Goal: Navigation & Orientation: Find specific page/section

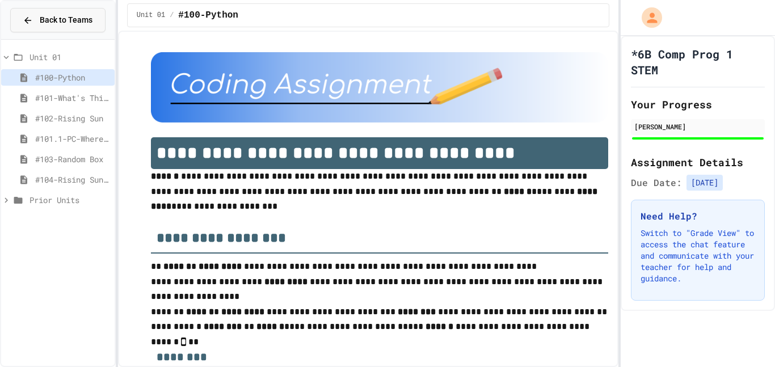
click at [57, 24] on span "Back to Teams" at bounding box center [66, 20] width 53 height 12
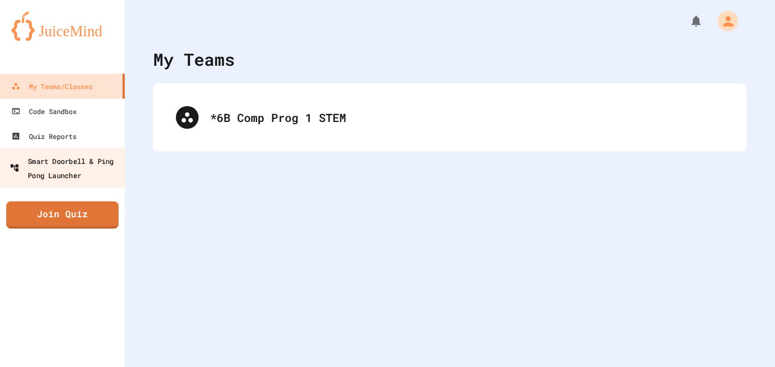
click at [90, 165] on div "Smart Doorbell & Ping Pong Launcher" at bounding box center [66, 168] width 112 height 28
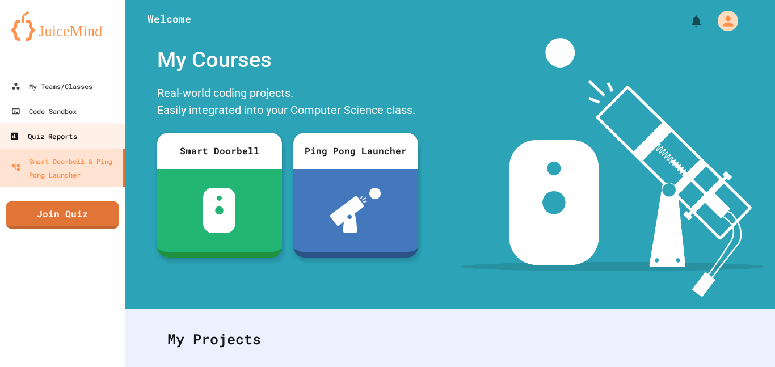
click at [68, 135] on div "Quiz Reports" at bounding box center [43, 136] width 67 height 14
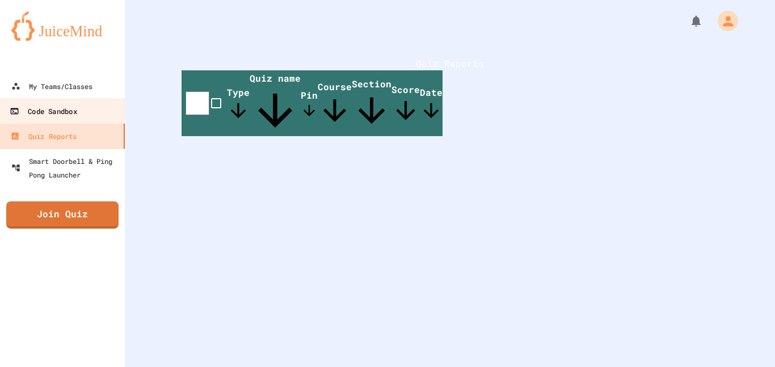
click at [45, 108] on div "Code Sandbox" at bounding box center [43, 111] width 67 height 14
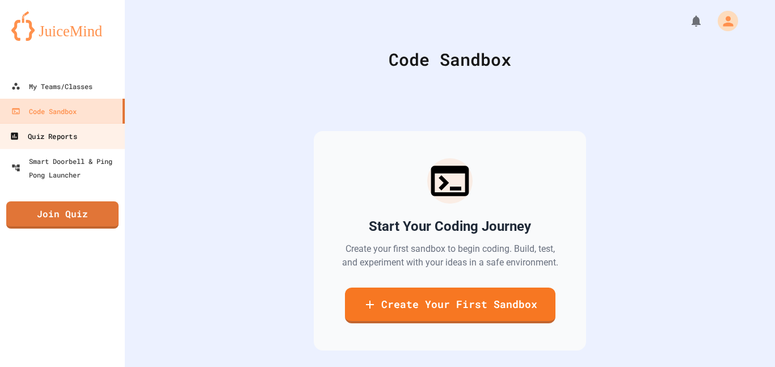
click at [60, 132] on div "Quiz Reports" at bounding box center [43, 136] width 67 height 14
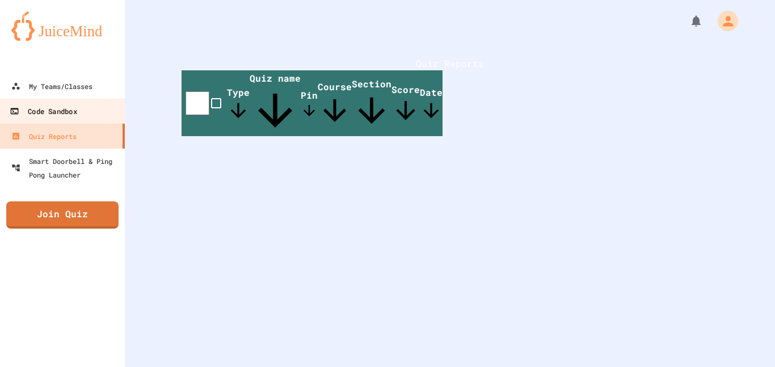
click at [52, 102] on link "Code Sandbox" at bounding box center [62, 111] width 129 height 26
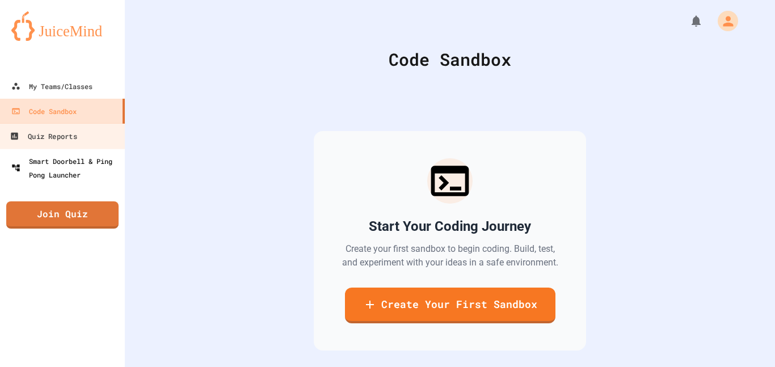
click at [68, 150] on link "Smart Doorbell & Ping Pong Launcher" at bounding box center [62, 168] width 125 height 39
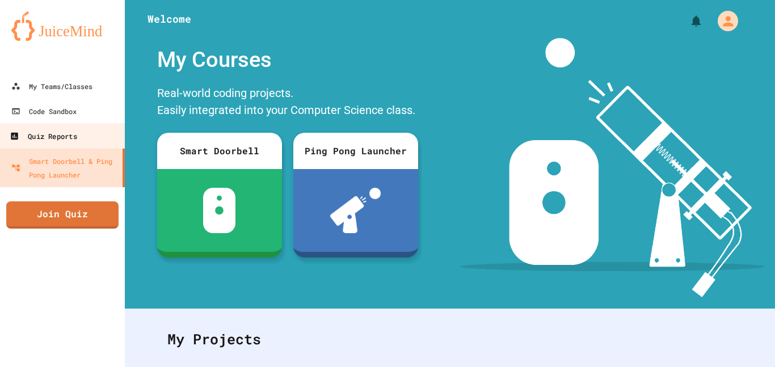
click at [63, 140] on div "Quiz Reports" at bounding box center [43, 136] width 67 height 14
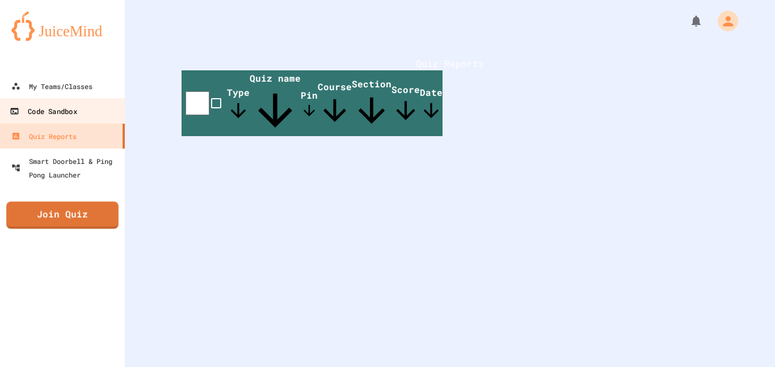
click at [50, 103] on link "Code Sandbox" at bounding box center [62, 111] width 129 height 26
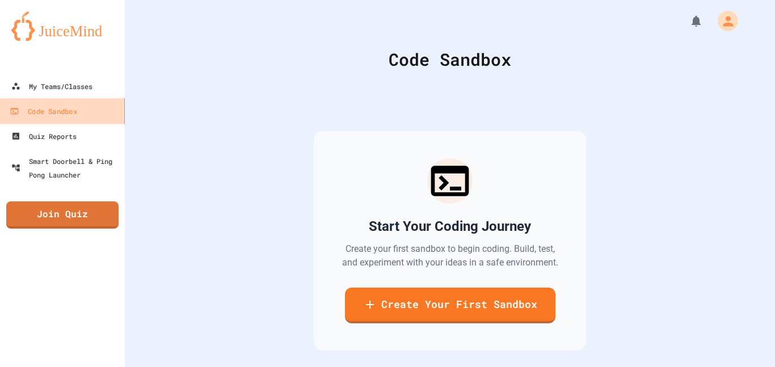
click at [53, 106] on div "Code Sandbox" at bounding box center [43, 111] width 67 height 14
